Goal: Information Seeking & Learning: Learn about a topic

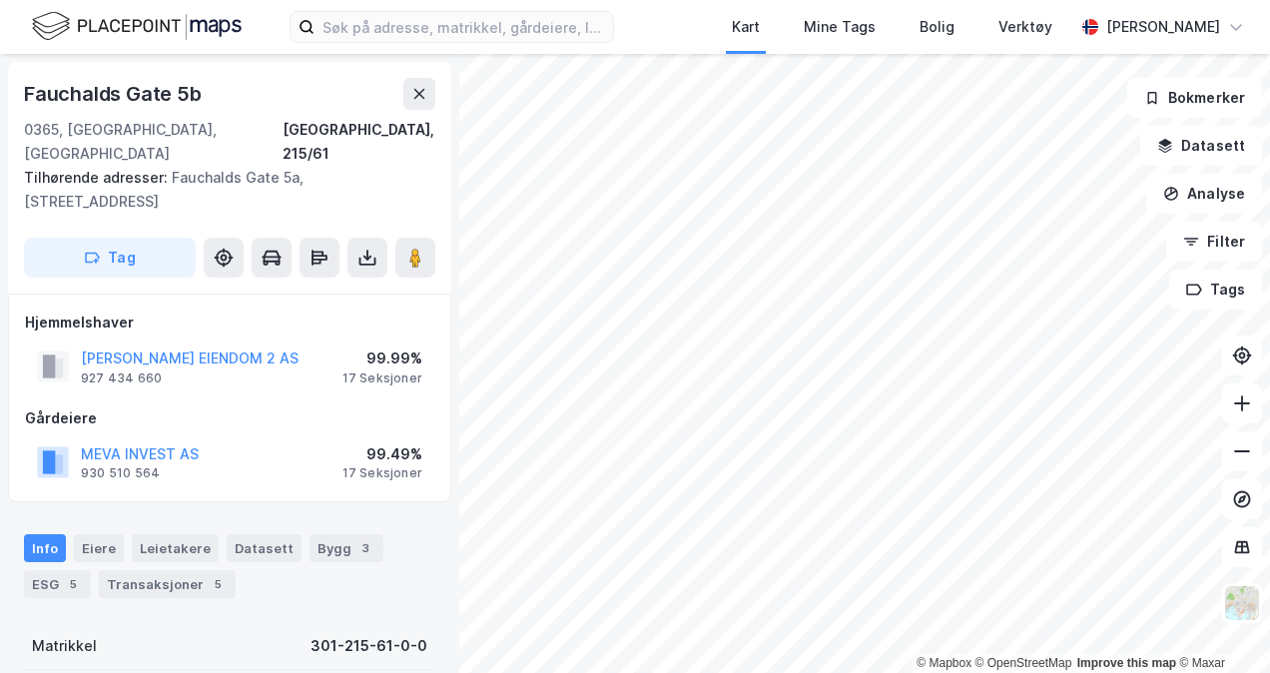
click at [128, 18] on img at bounding box center [137, 26] width 210 height 35
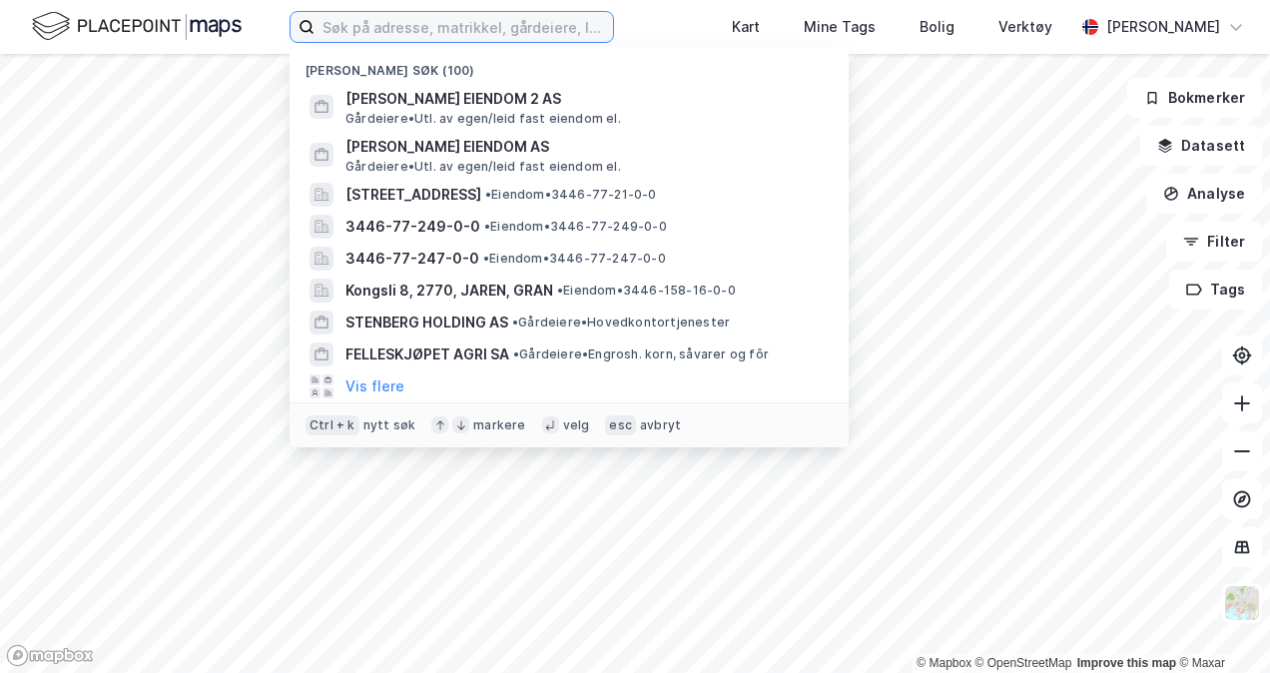
click at [382, 18] on input at bounding box center [464, 27] width 299 height 30
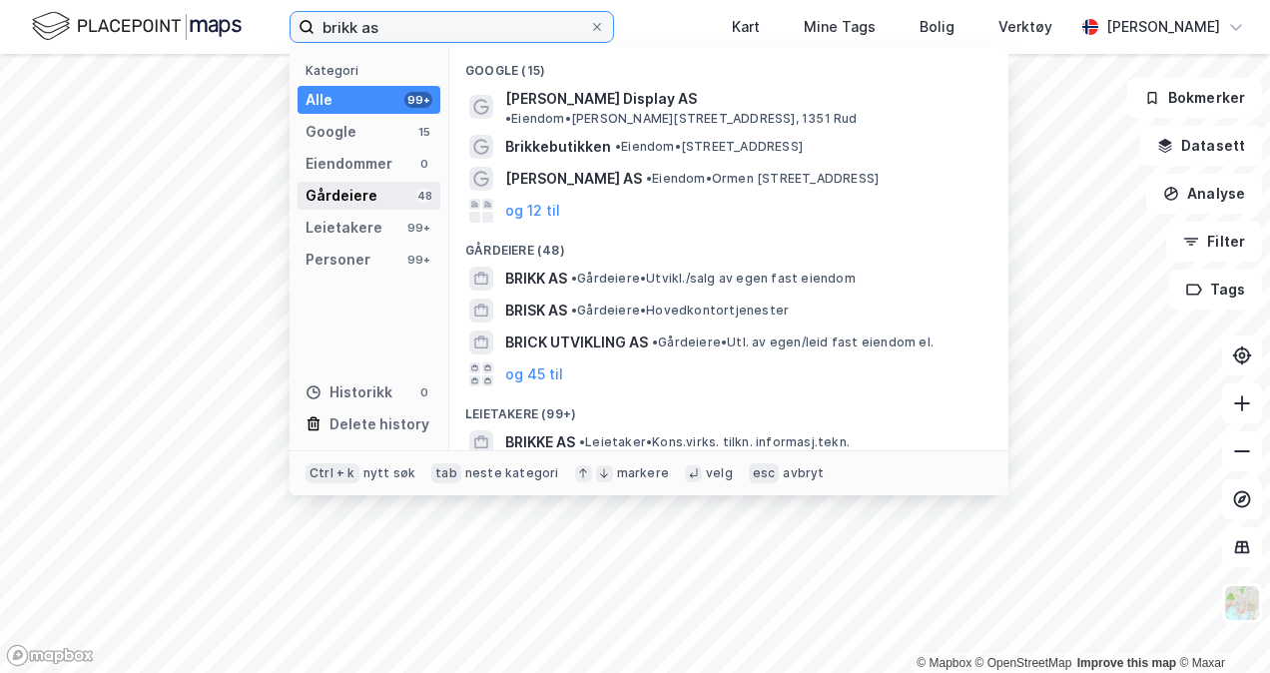
type input "brikk as"
click at [359, 202] on div "Gårdeiere" at bounding box center [342, 196] width 72 height 24
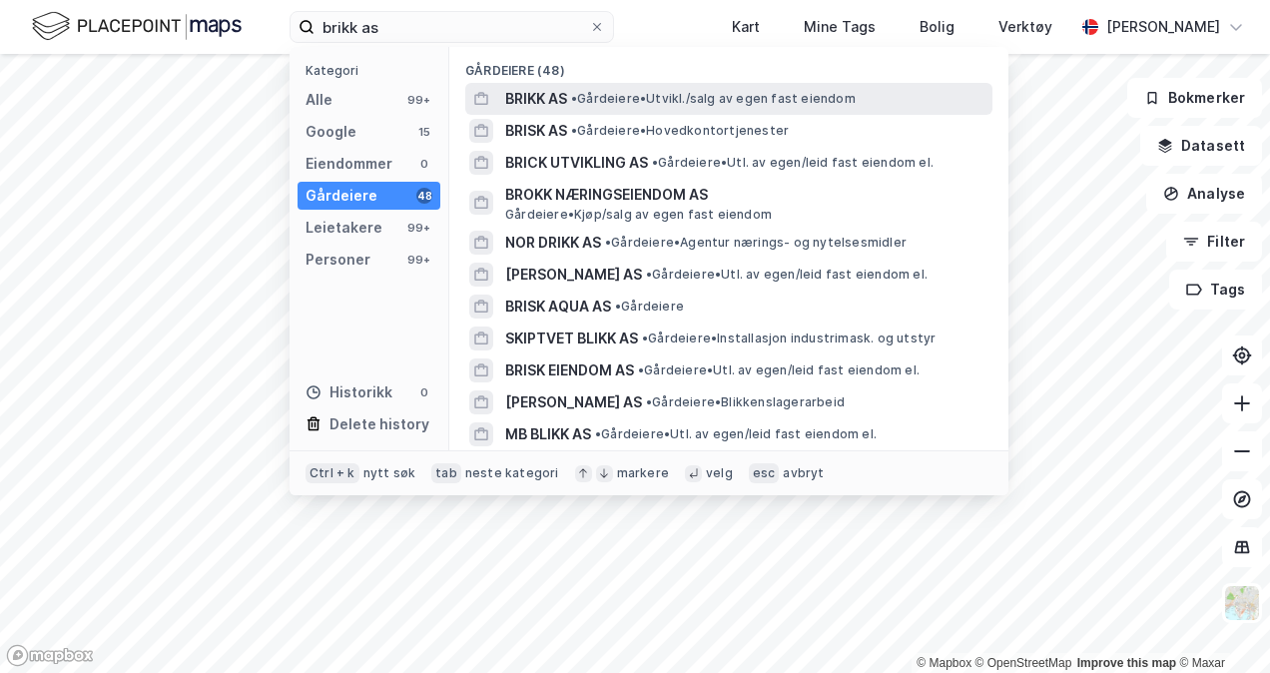
click at [614, 90] on div "BRIKK AS • Gårdeiere • [GEOGRAPHIC_DATA]/salg av egen fast eiendom" at bounding box center [746, 99] width 483 height 24
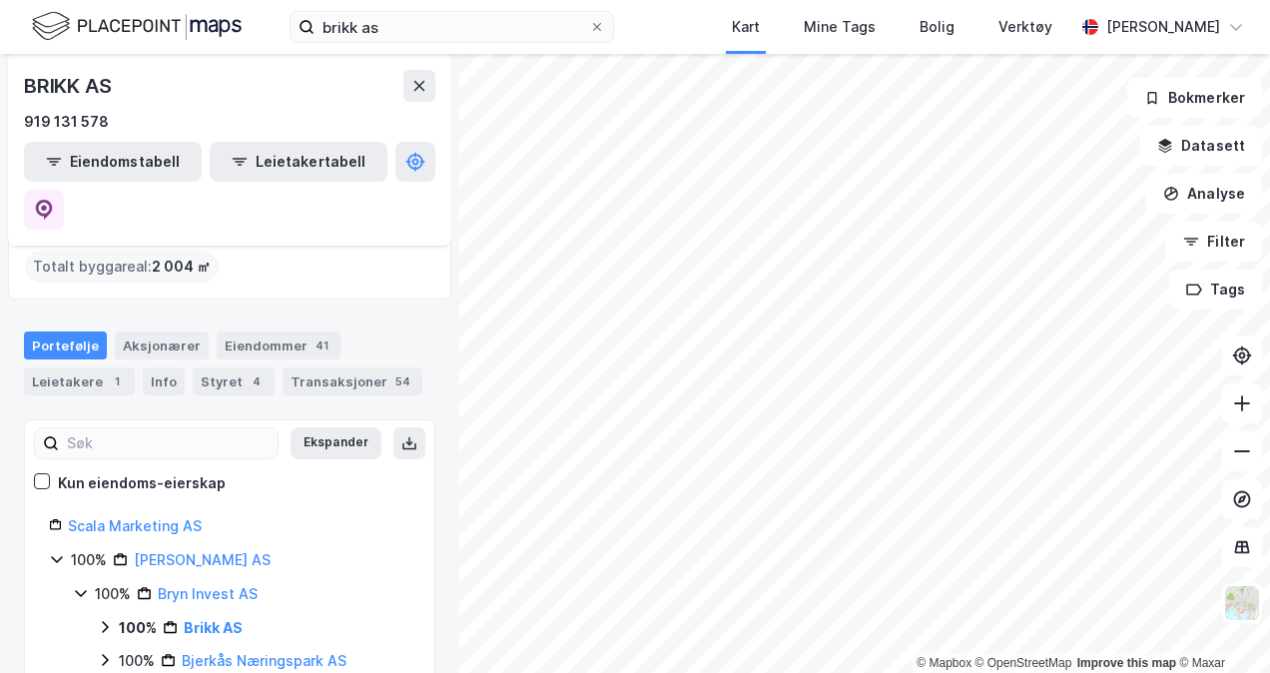
scroll to position [200, 0]
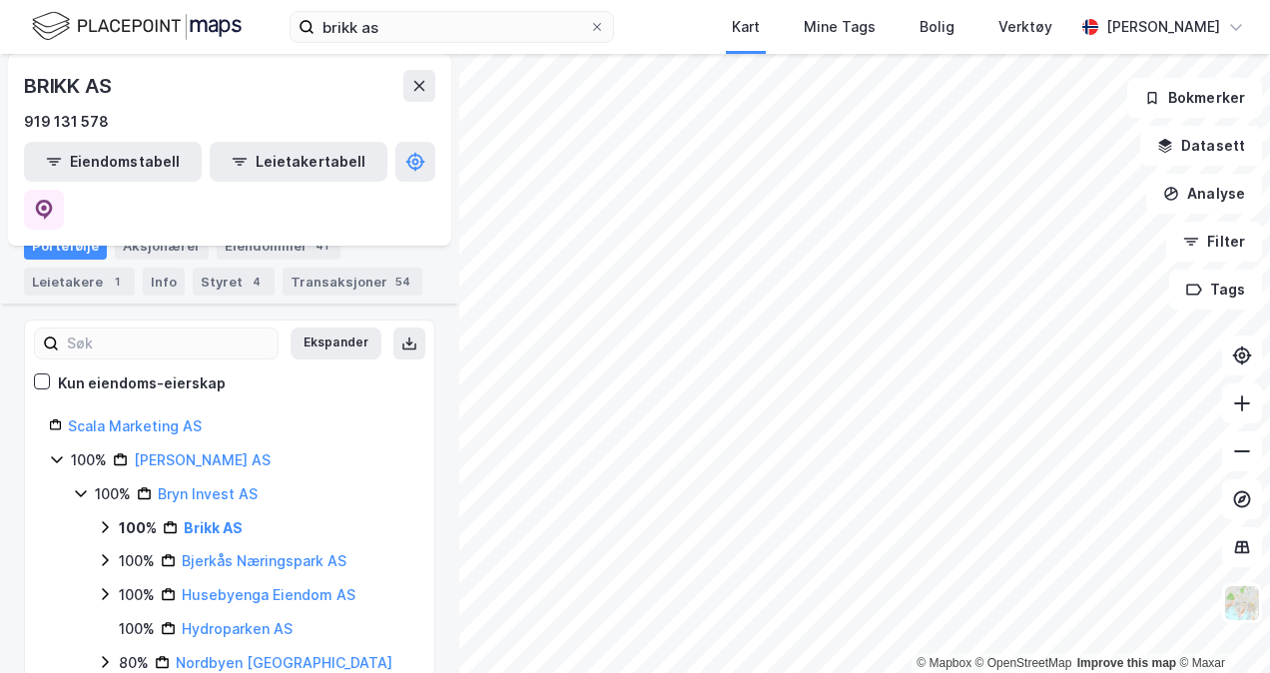
click at [104, 519] on icon at bounding box center [105, 527] width 16 height 16
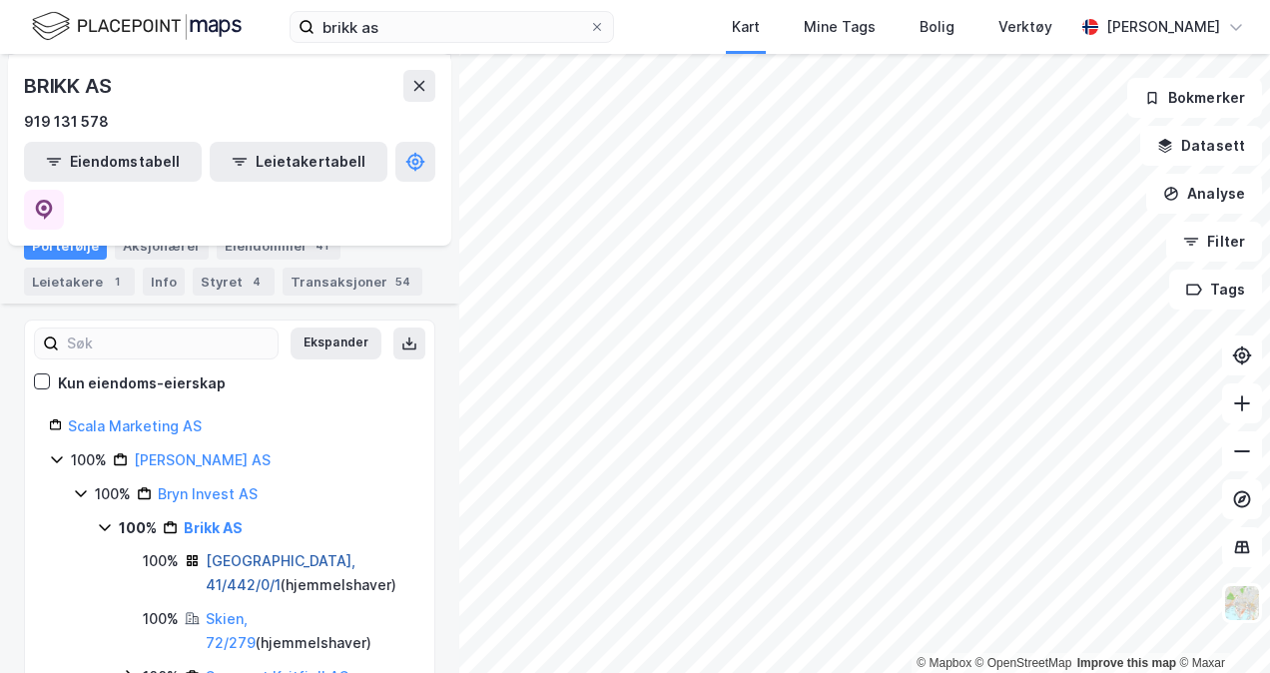
click at [288, 552] on link "[GEOGRAPHIC_DATA], 41/442/0/1" at bounding box center [281, 572] width 150 height 41
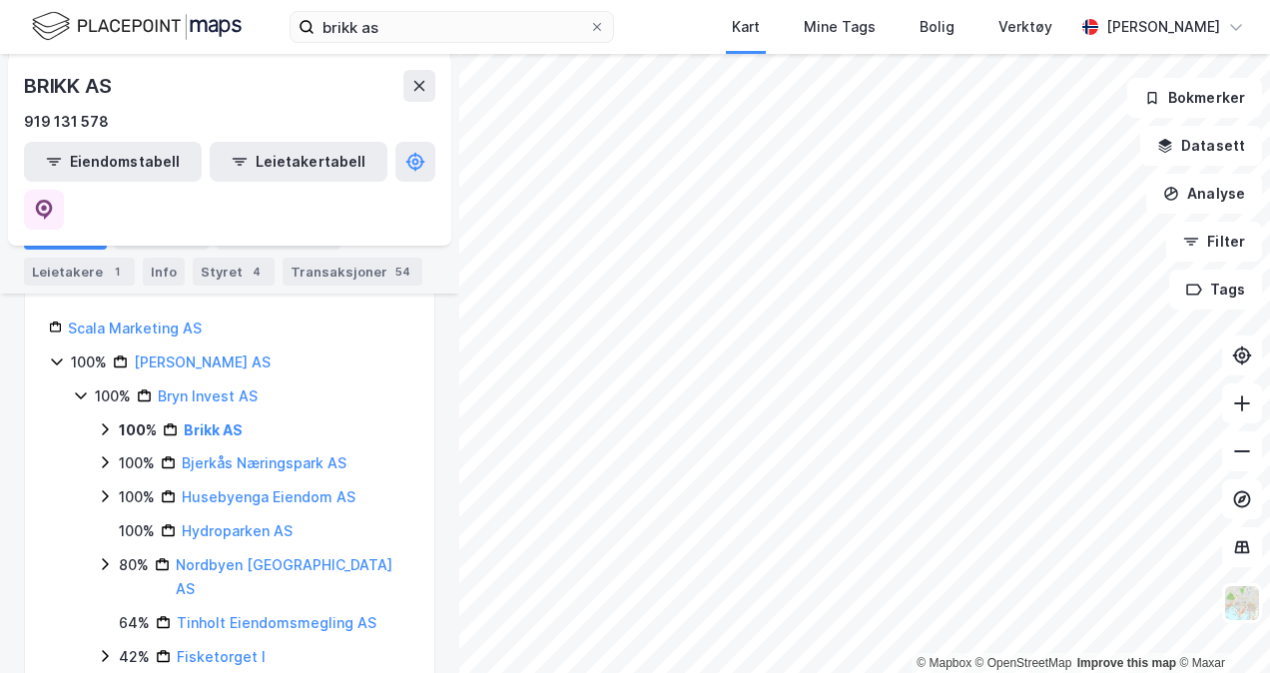
scroll to position [300, 0]
click at [105, 419] on icon at bounding box center [105, 427] width 16 height 16
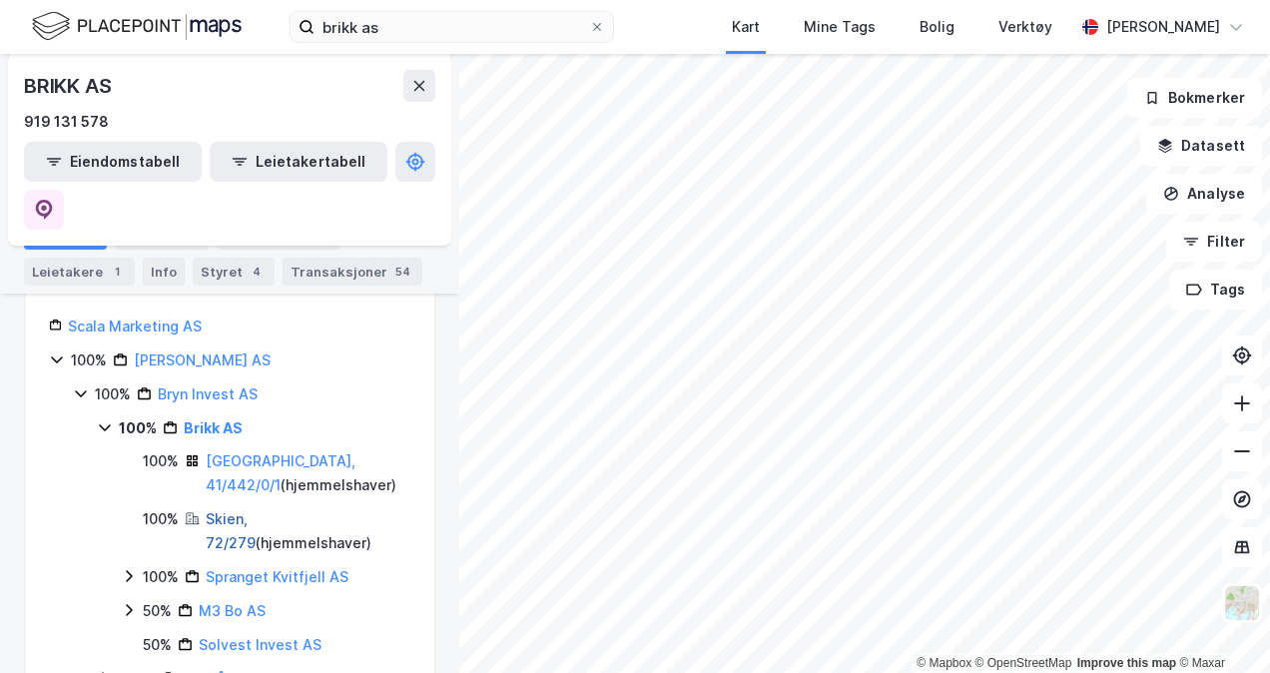
click at [238, 510] on link "Skien, 72/279" at bounding box center [231, 530] width 50 height 41
